Goal: Book appointment/travel/reservation

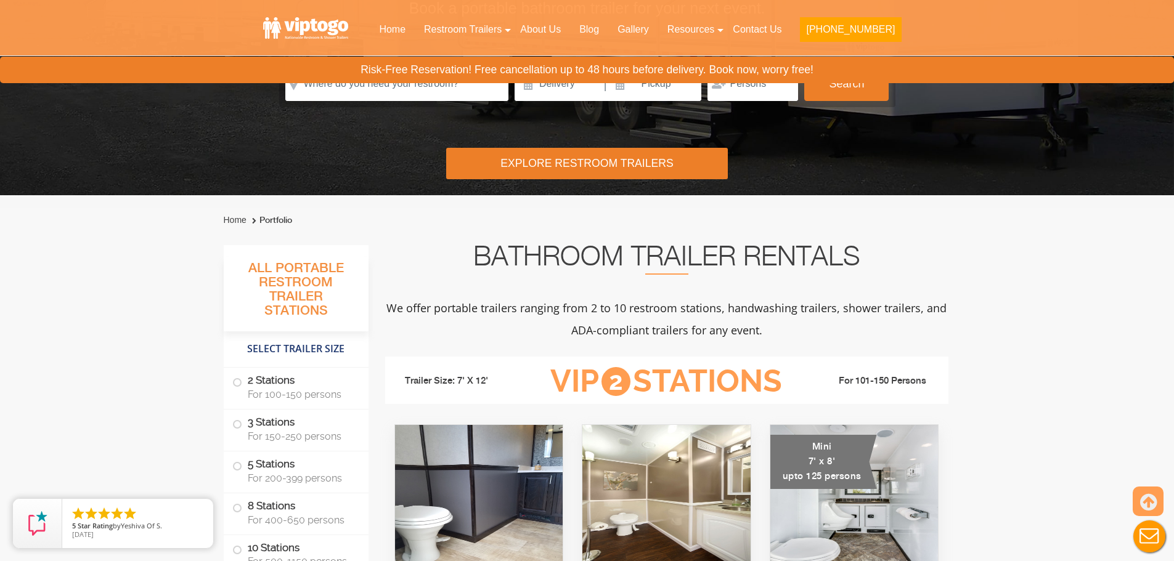
scroll to position [308, 0]
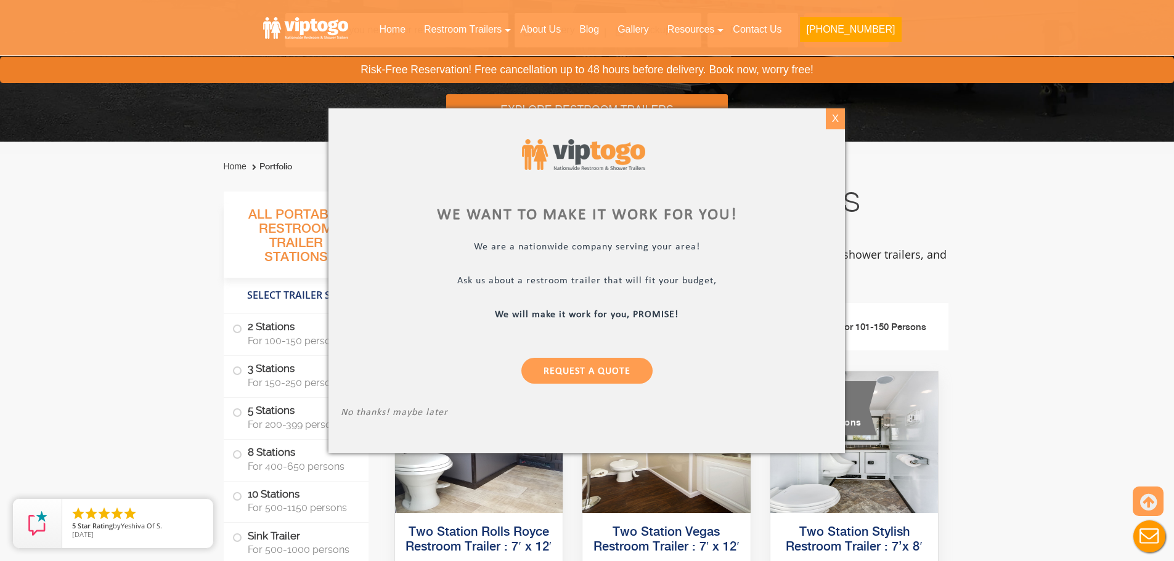
click at [838, 121] on div "X" at bounding box center [835, 118] width 19 height 21
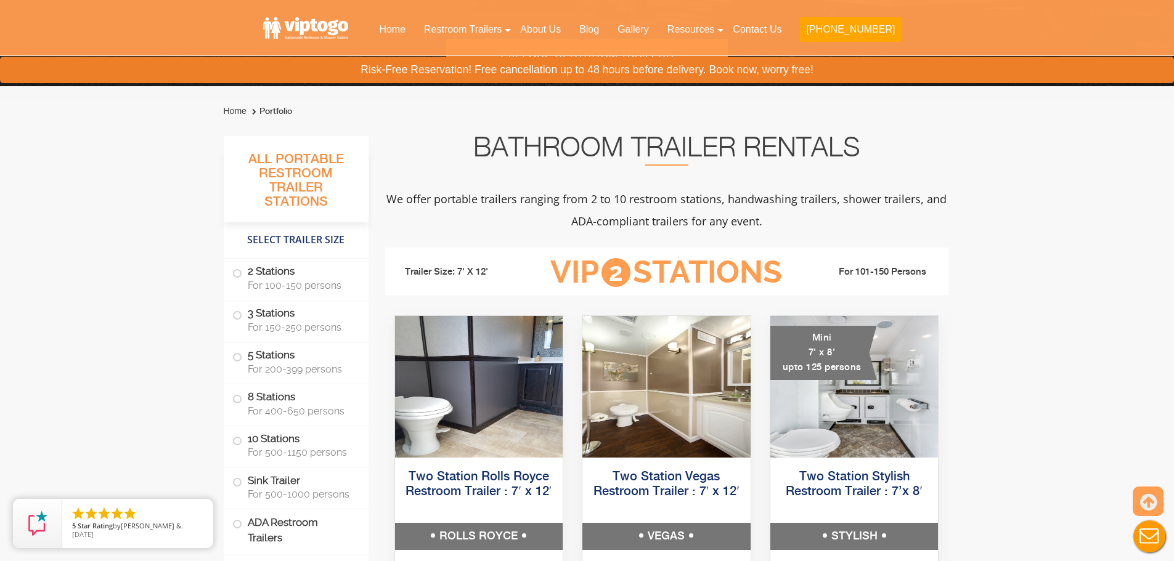
scroll to position [431, 0]
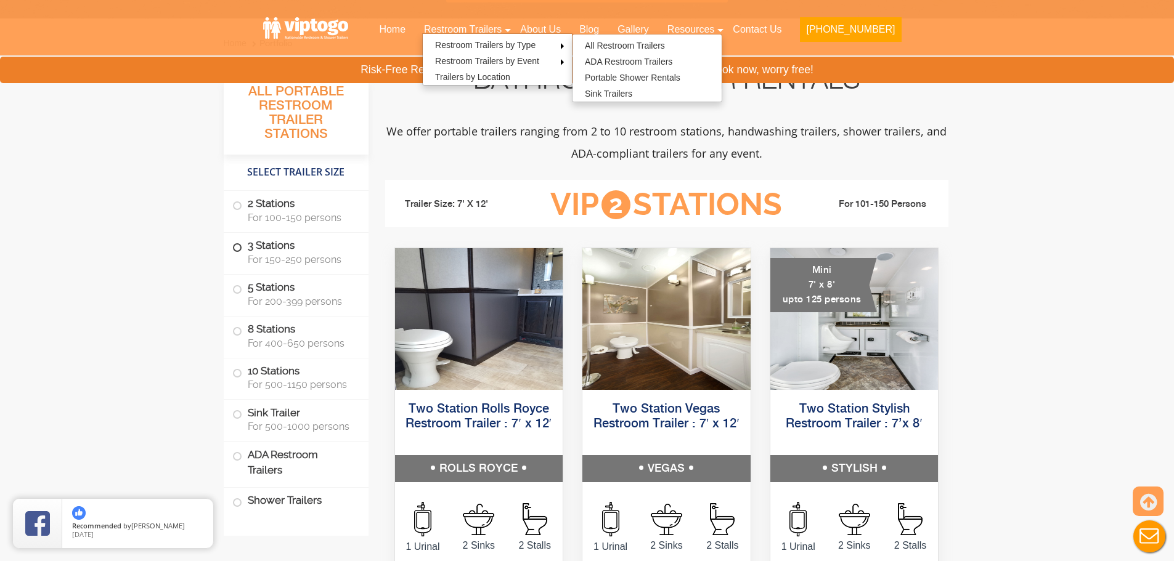
click at [307, 250] on label "3 Stations For 150-250 persons" at bounding box center [296, 252] width 128 height 38
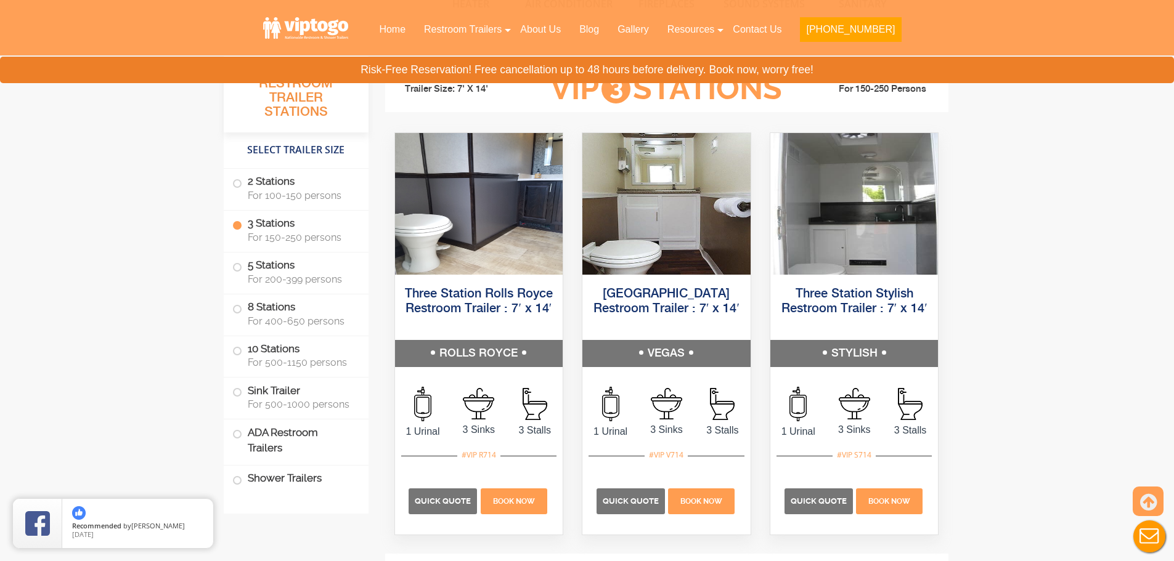
scroll to position [1314, 0]
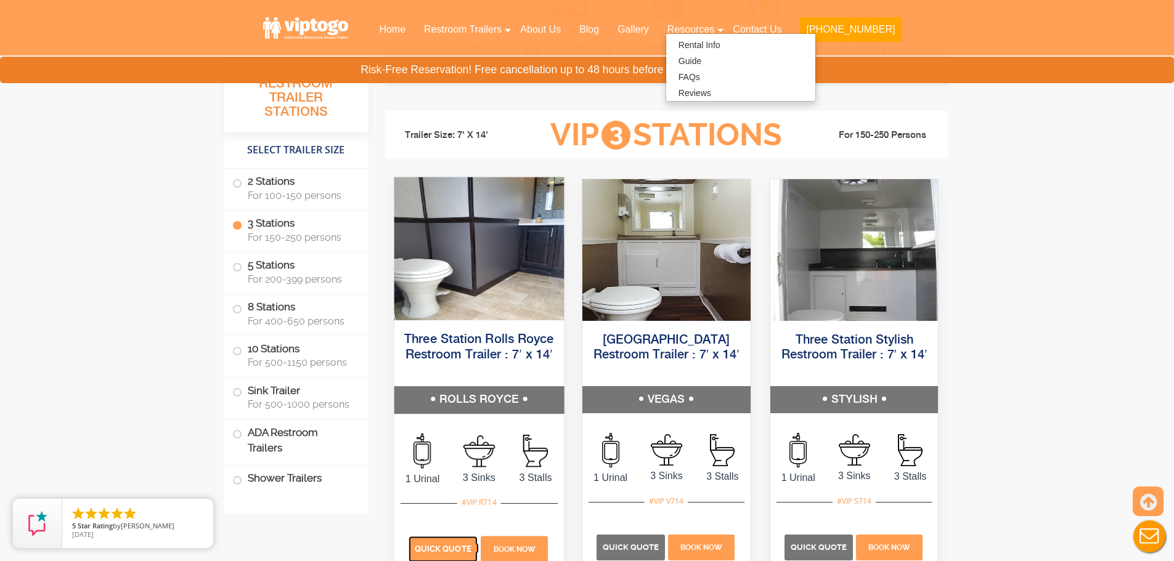
click at [461, 547] on span "Quick Quote" at bounding box center [442, 548] width 57 height 9
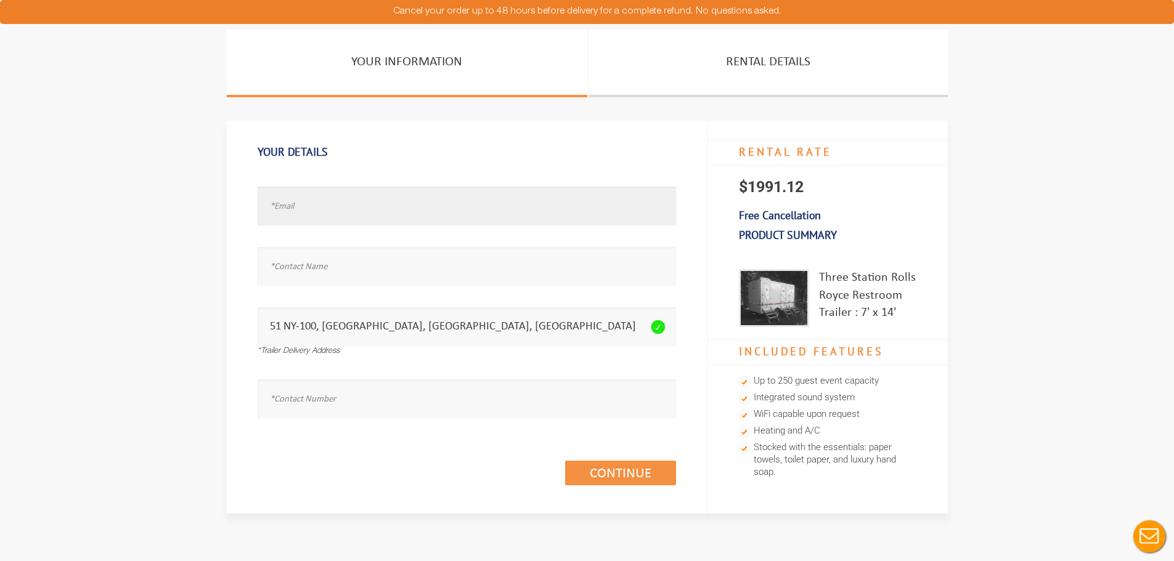
click at [400, 208] on input "text" at bounding box center [467, 206] width 418 height 39
type input "MICHELLEO@JOHNTOGO.COM"
type input "MICHELLE"
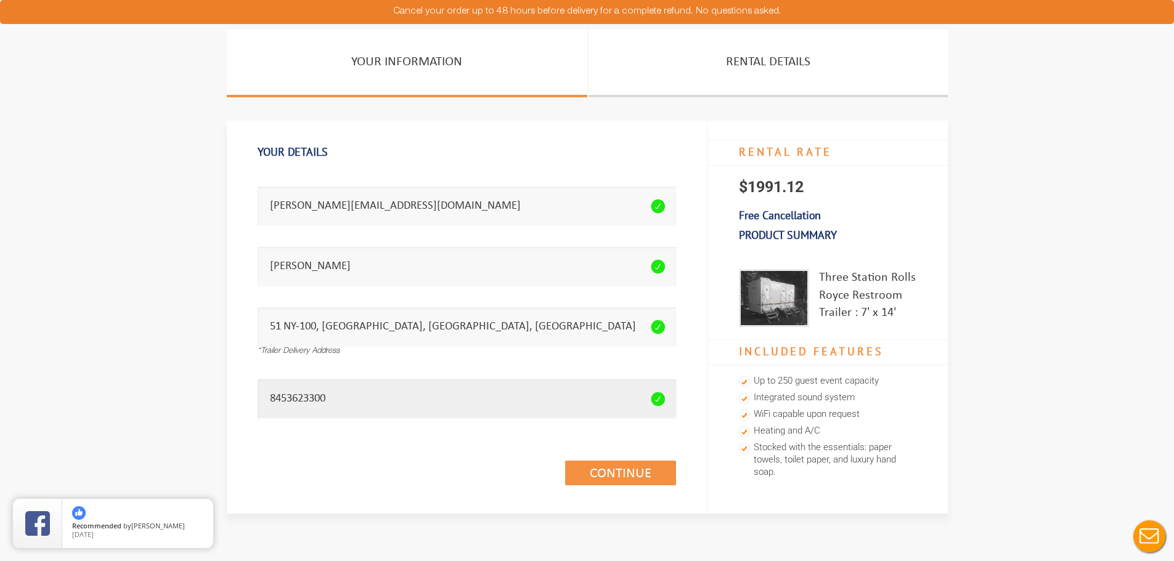
drag, startPoint x: 399, startPoint y: 400, endPoint x: 0, endPoint y: 384, distance: 399.5
click at [179, 378] on section "Your Information Rental Details Your Details Email address seems invalid. MICHE…" at bounding box center [587, 295] width 1174 height 530
type input "8453622300"
click at [600, 473] on link "Continue (1/3)" at bounding box center [620, 473] width 111 height 25
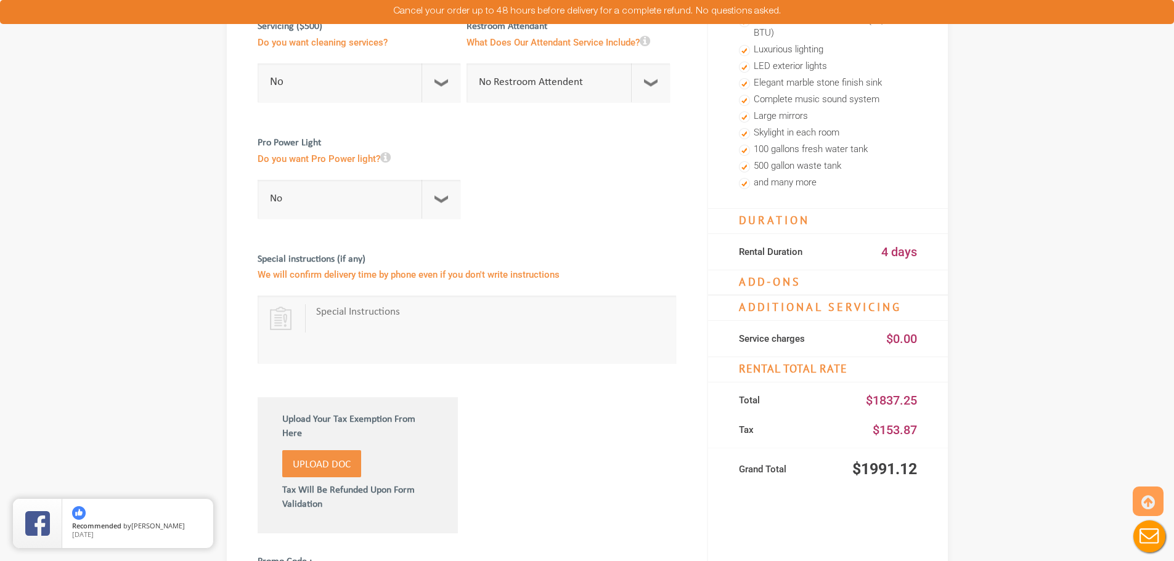
scroll to position [493, 0]
